Goal: Find contact information: Find contact information

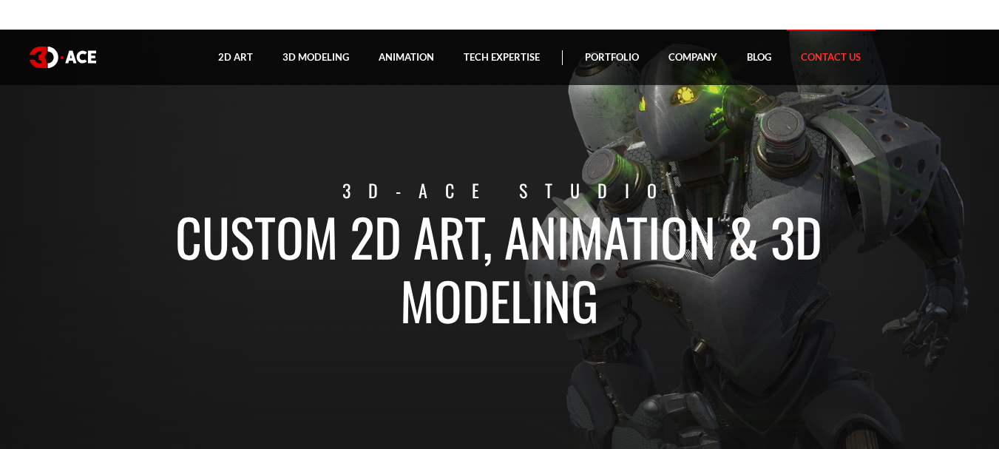
click at [804, 58] on link "Contact Us" at bounding box center [831, 57] width 90 height 55
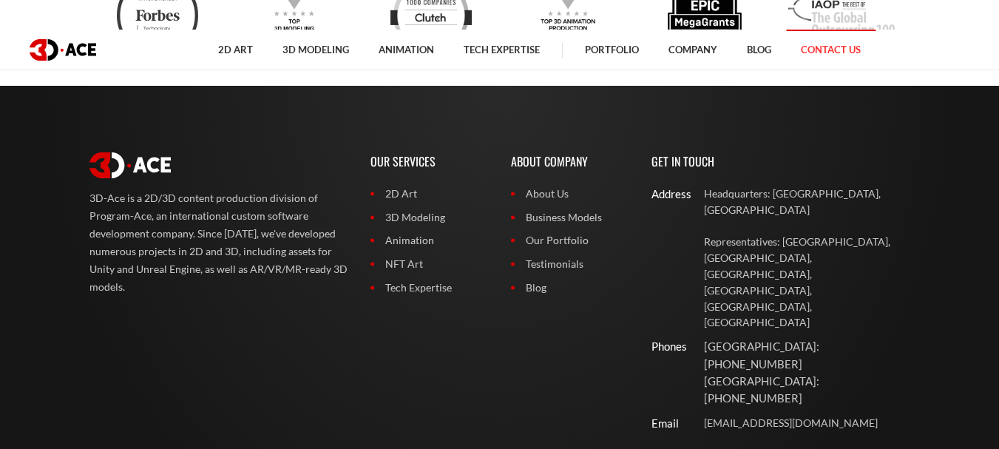
scroll to position [1185, 0]
